Goal: Task Accomplishment & Management: Manage account settings

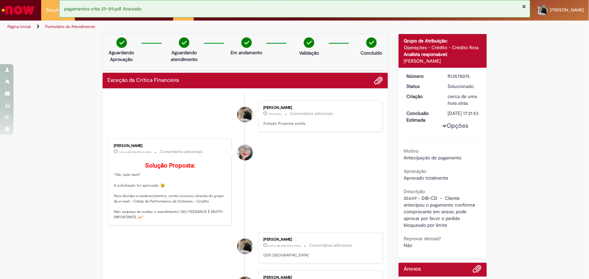
click at [523, 7] on button "Fechar Notificação" at bounding box center [524, 6] width 4 height 5
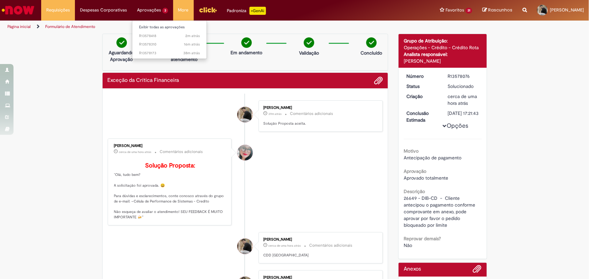
click at [155, 11] on li "Aprovações 3 Exibir todas as aprovações 2m atrás 2 minutos atrás R13578418 16m …" at bounding box center [152, 10] width 41 height 20
click at [152, 27] on link "Exibir todas as aprovações" at bounding box center [169, 27] width 74 height 7
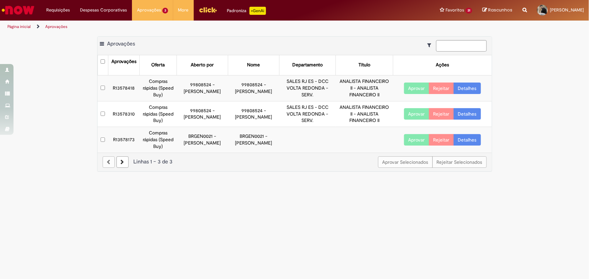
click at [420, 84] on button "Aprovar" at bounding box center [416, 88] width 25 height 11
click at [417, 113] on button "Aprovar" at bounding box center [416, 113] width 25 height 11
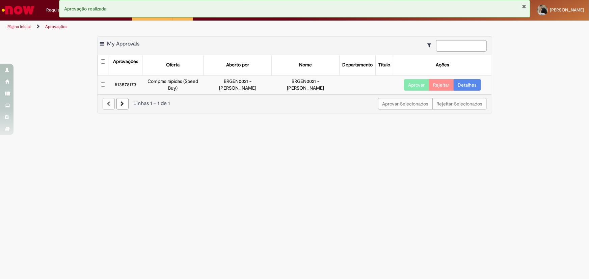
click at [415, 76] on td "Aprovar Rejeitar Detalhes" at bounding box center [442, 84] width 99 height 19
click at [414, 84] on button "Aprovar" at bounding box center [416, 84] width 25 height 11
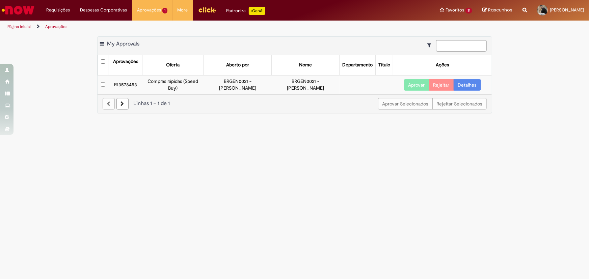
click at [415, 86] on button "Aprovar" at bounding box center [416, 84] width 25 height 11
